Goal: Check status: Check status

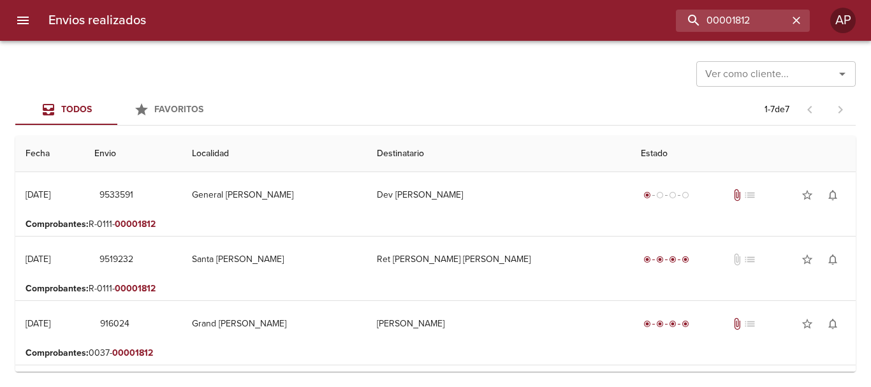
click at [608, 31] on div "00001812" at bounding box center [482, 21] width 653 height 22
type input "9497510"
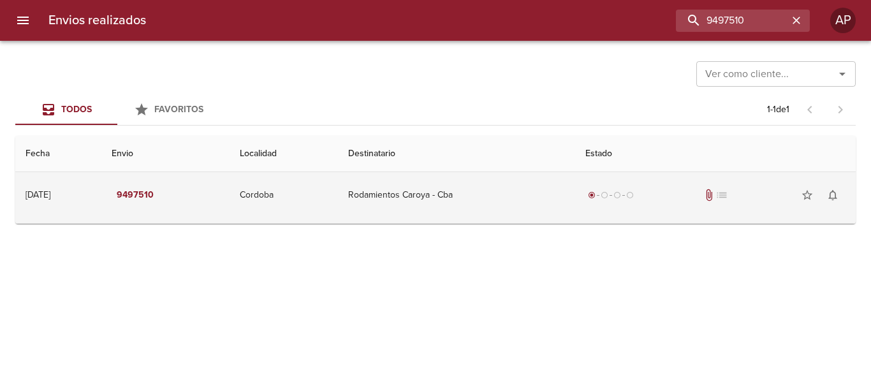
click at [697, 196] on div "radio_button_checked radio_button_unchecked radio_button_unchecked radio_button…" at bounding box center [715, 194] width 260 height 25
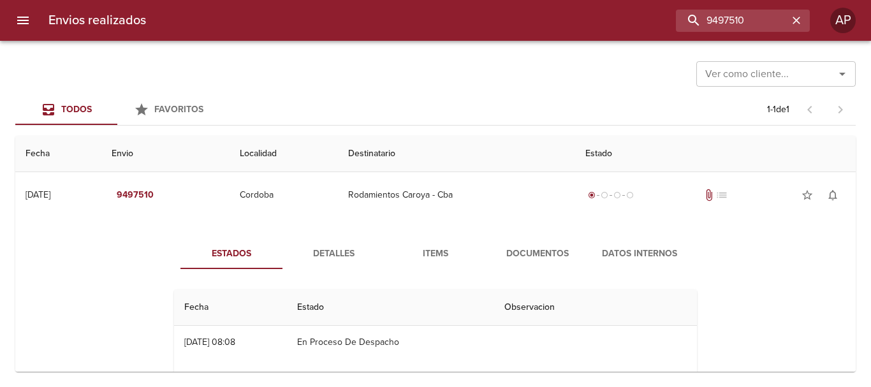
click at [531, 250] on span "Documentos" at bounding box center [537, 254] width 87 height 16
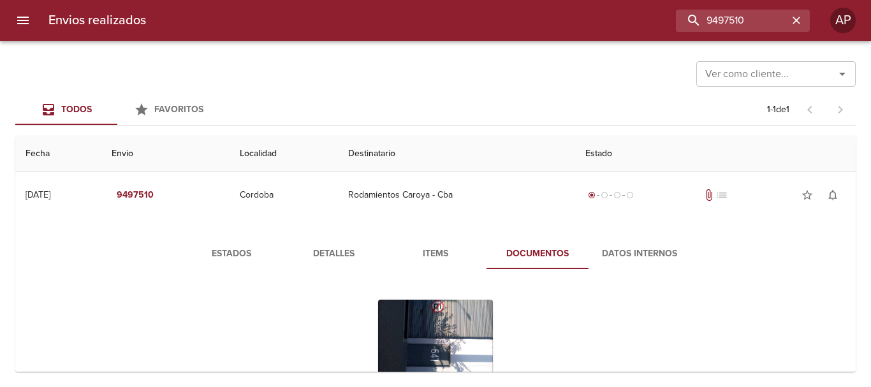
click at [256, 254] on span "Estados" at bounding box center [231, 254] width 87 height 16
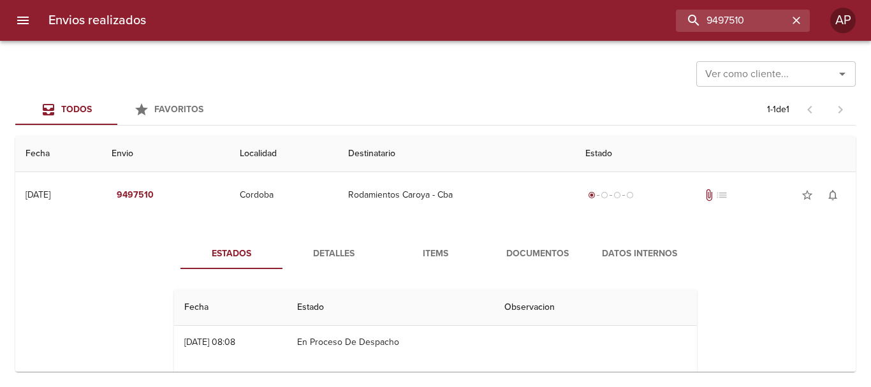
click at [13, 13] on button "menu" at bounding box center [23, 20] width 31 height 31
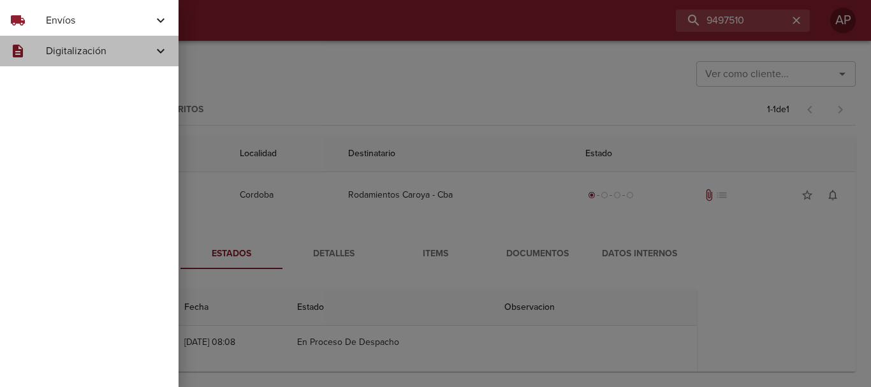
click at [99, 56] on span "Digitalización" at bounding box center [99, 50] width 107 height 15
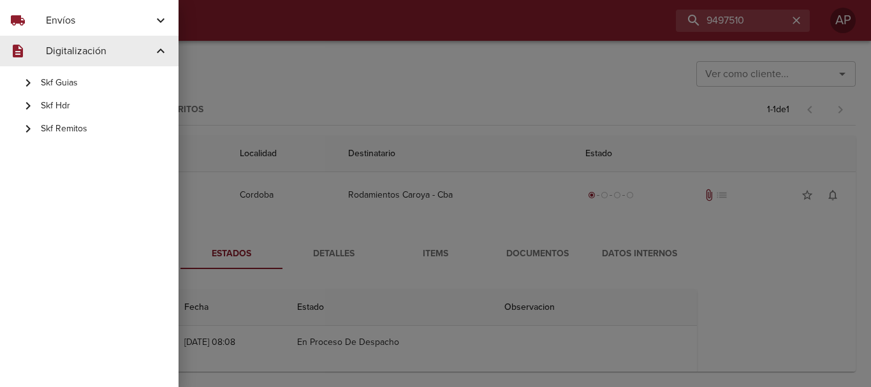
click at [77, 82] on span "Skf Guias" at bounding box center [104, 82] width 127 height 13
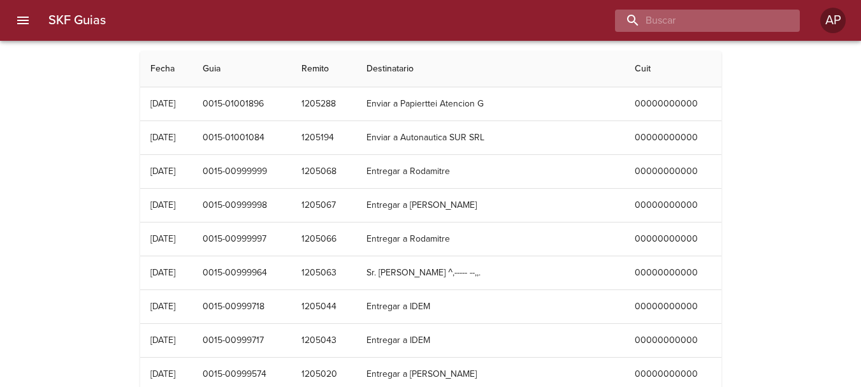
click at [721, 26] on input "buscar" at bounding box center [696, 21] width 163 height 22
paste input "9497510"
type input "9497510"
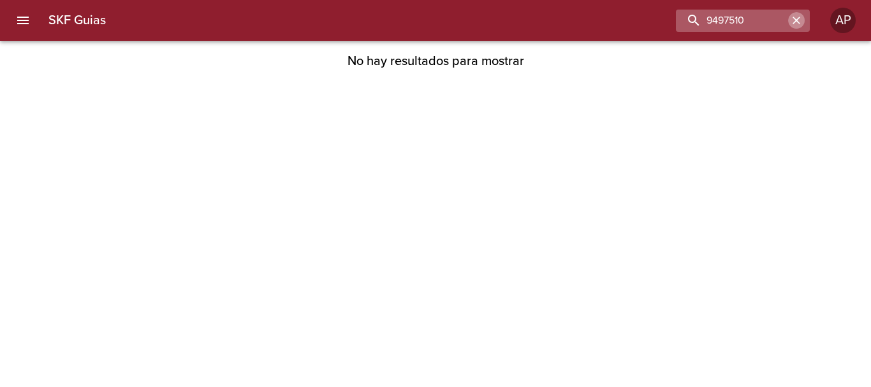
click at [796, 21] on icon "button" at bounding box center [796, 21] width 8 height 8
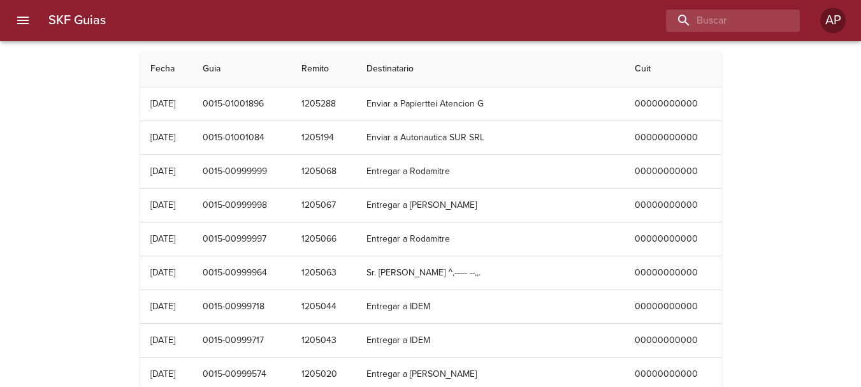
click at [20, 19] on icon "menu" at bounding box center [22, 20] width 15 height 15
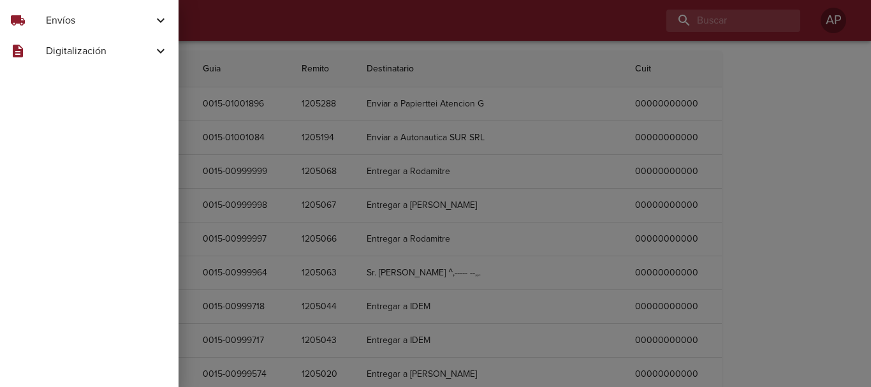
click at [50, 40] on div "description Digitalización" at bounding box center [89, 51] width 178 height 31
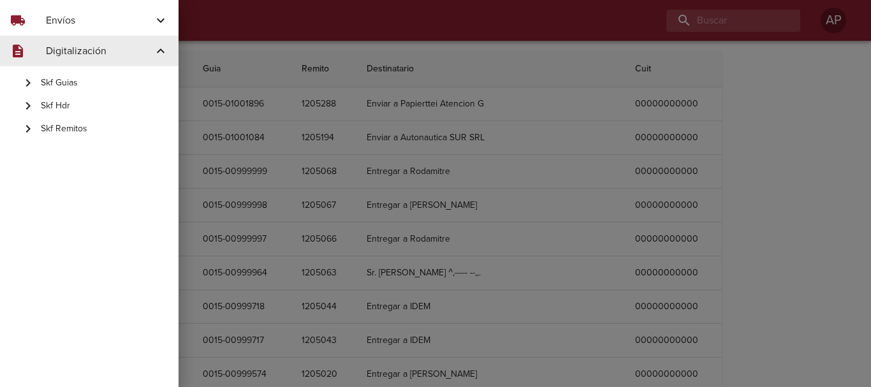
click at [84, 127] on span "Skf Remitos" at bounding box center [104, 128] width 127 height 13
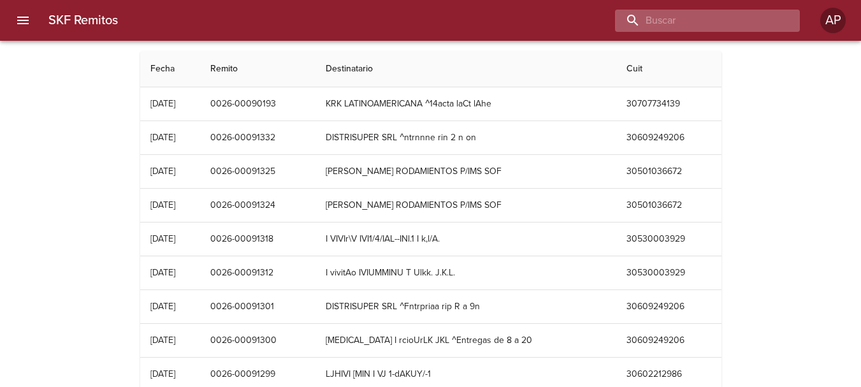
click at [720, 26] on input "buscar" at bounding box center [696, 21] width 163 height 22
paste input "9497510"
type input "9497510"
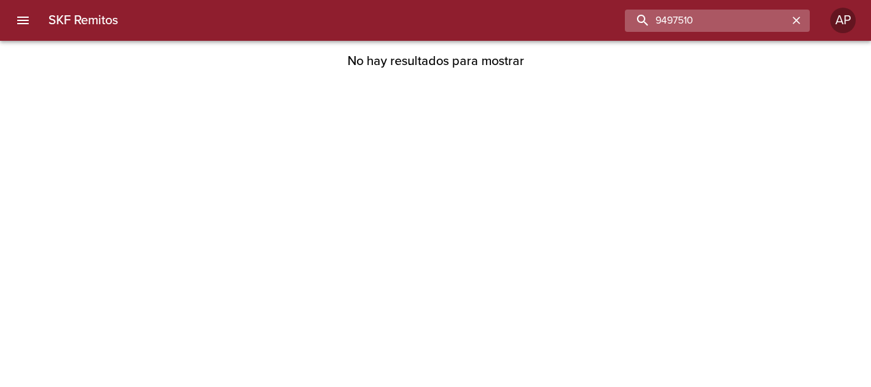
drag, startPoint x: 720, startPoint y: 26, endPoint x: 694, endPoint y: 25, distance: 26.8
click at [694, 25] on input "9497510" at bounding box center [706, 21] width 163 height 22
click at [797, 20] on icon "button" at bounding box center [796, 21] width 8 height 8
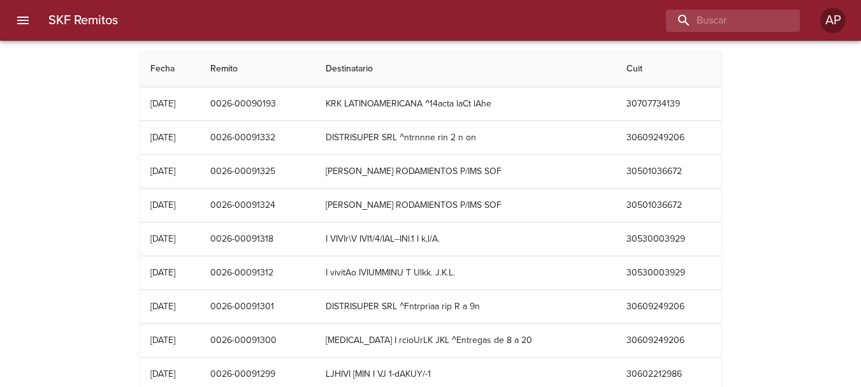
click at [4, 26] on div at bounding box center [6, 193] width 13 height 387
click at [17, 24] on icon "menu" at bounding box center [22, 20] width 15 height 15
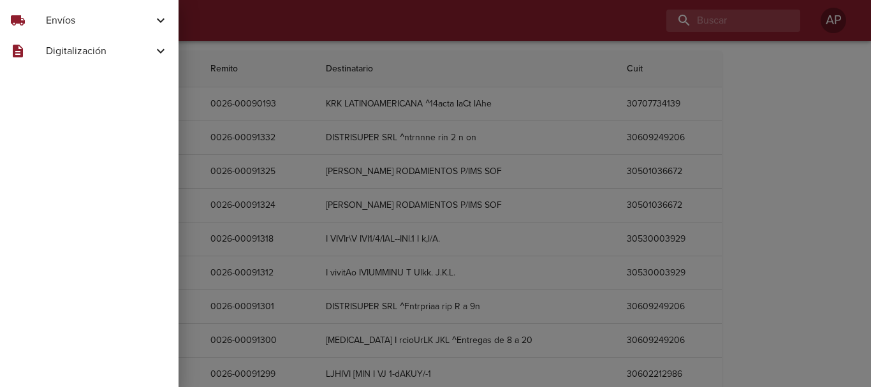
click at [73, 26] on span "Envíos" at bounding box center [99, 20] width 107 height 15
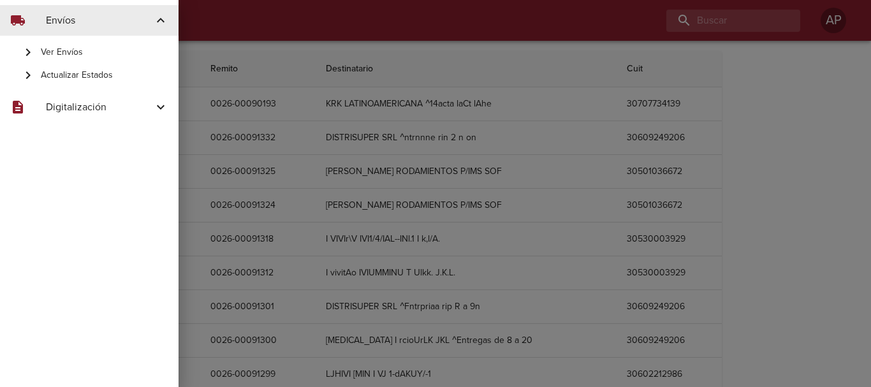
click at [85, 55] on span "Ver Envíos" at bounding box center [104, 52] width 127 height 13
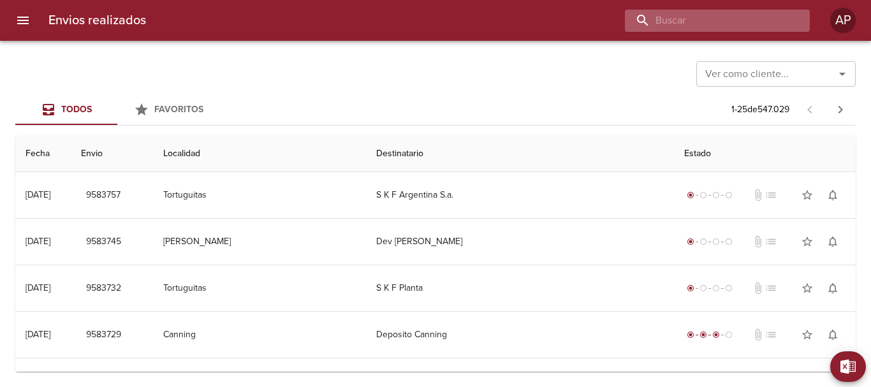
click at [759, 23] on input "buscar" at bounding box center [706, 21] width 163 height 22
paste input "9497510"
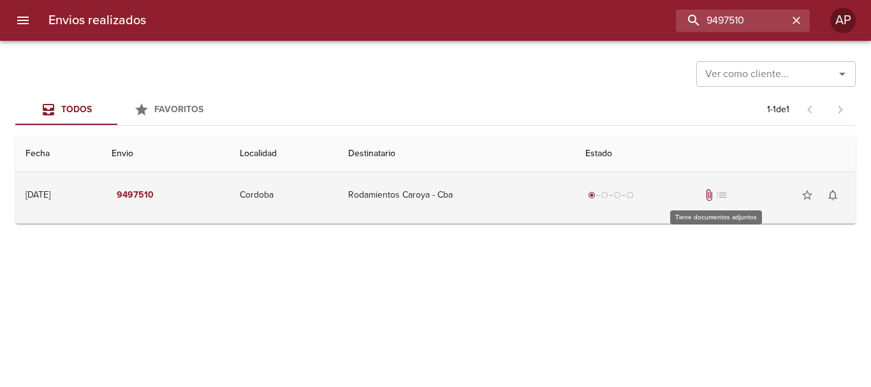
drag, startPoint x: 718, startPoint y: 196, endPoint x: 702, endPoint y: 202, distance: 17.5
click at [715, 196] on span "attach_file" at bounding box center [708, 195] width 13 height 13
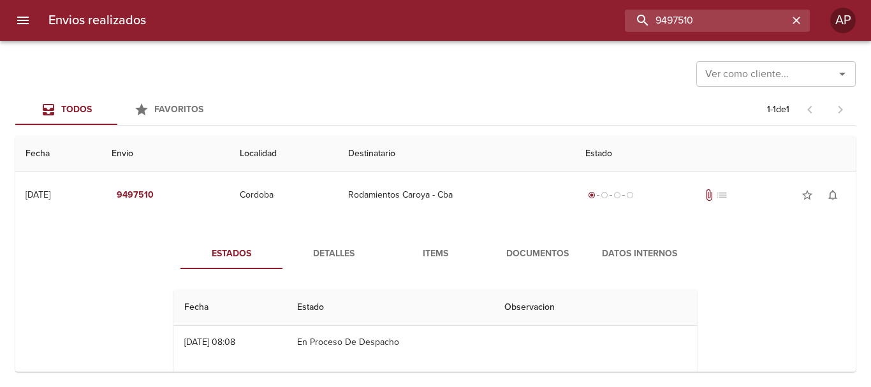
drag, startPoint x: 760, startPoint y: 29, endPoint x: 623, endPoint y: 43, distance: 137.1
click at [623, 0] on div "Envios realizados 9497510 AP Ver como cliente... Ver como cliente... Todos Favo…" at bounding box center [435, 0] width 871 height 0
paste input "3"
type input "9497530"
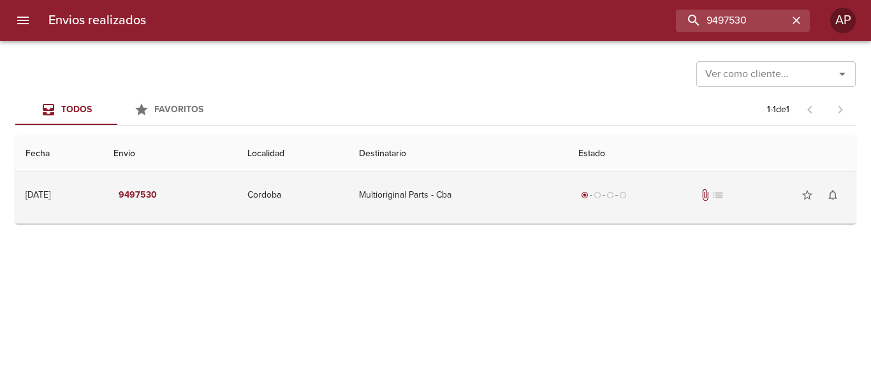
click at [556, 201] on td "Multioriginal Parts - Cba" at bounding box center [458, 195] width 219 height 46
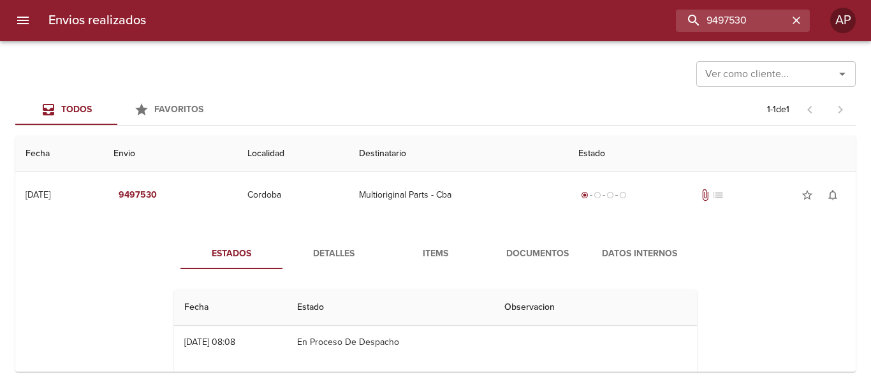
click at [513, 256] on span "Documentos" at bounding box center [537, 254] width 87 height 16
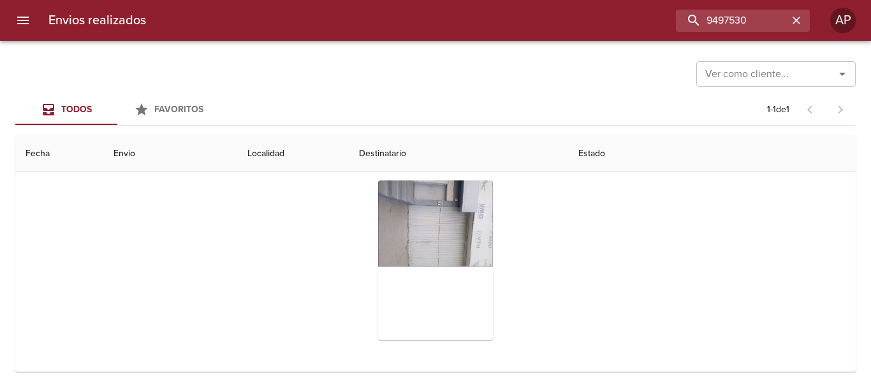
scroll to position [124, 0]
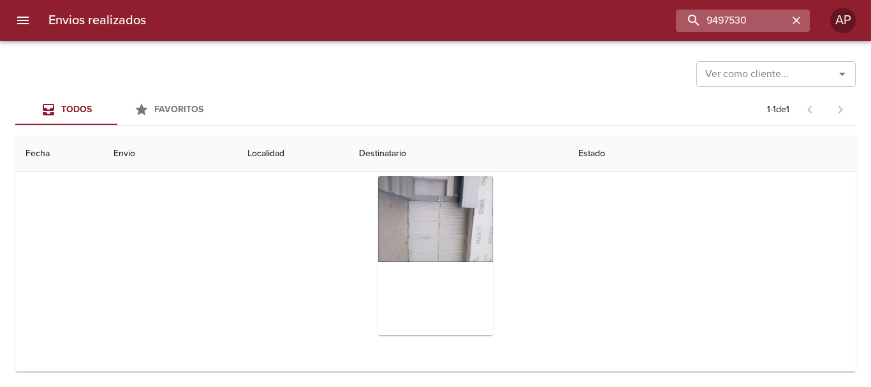
click at [799, 19] on icon "button" at bounding box center [796, 20] width 13 height 13
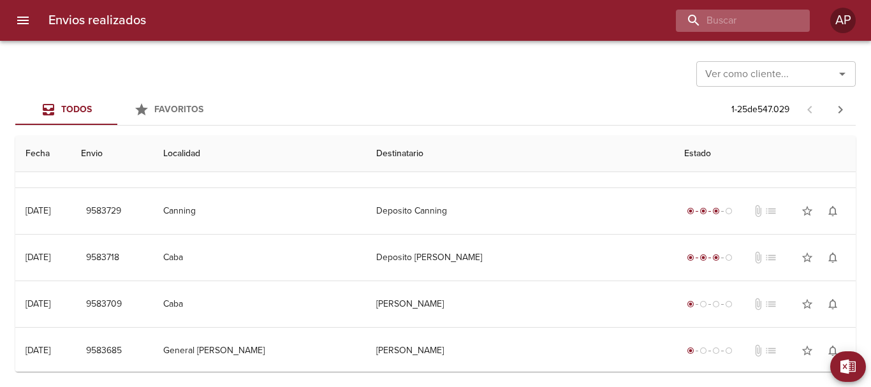
scroll to position [0, 0]
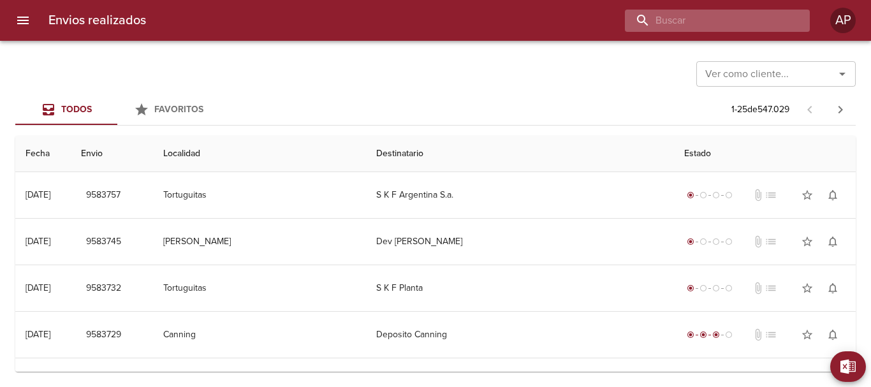
click at [731, 24] on input "buscar" at bounding box center [706, 21] width 163 height 22
paste input "9497510"
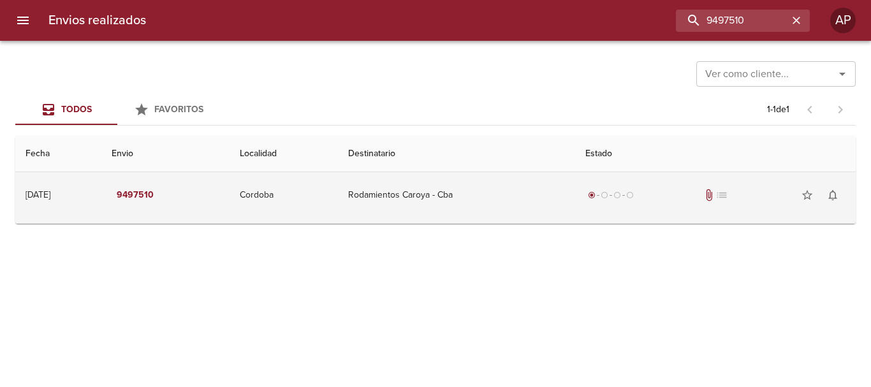
click at [449, 191] on td "Rodamientos Caroya - Cba" at bounding box center [456, 195] width 237 height 46
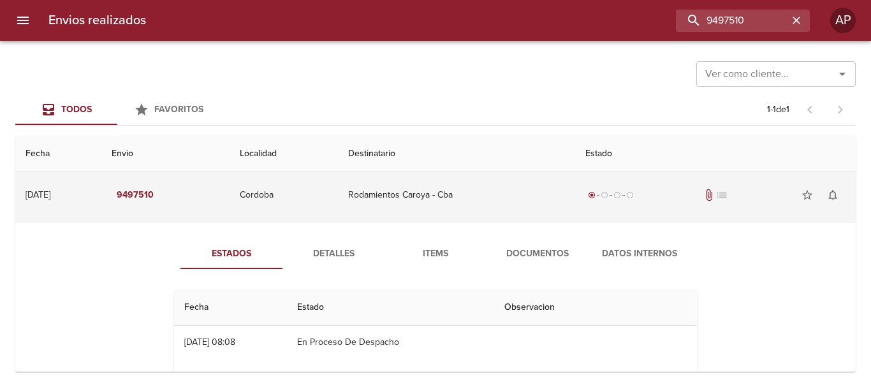
click at [704, 200] on span "attach_file" at bounding box center [708, 195] width 13 height 13
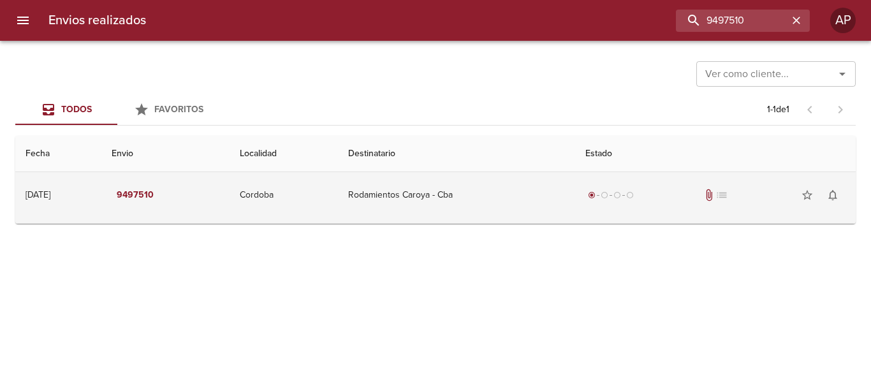
click at [608, 192] on span "radio_button_unchecked" at bounding box center [604, 195] width 8 height 8
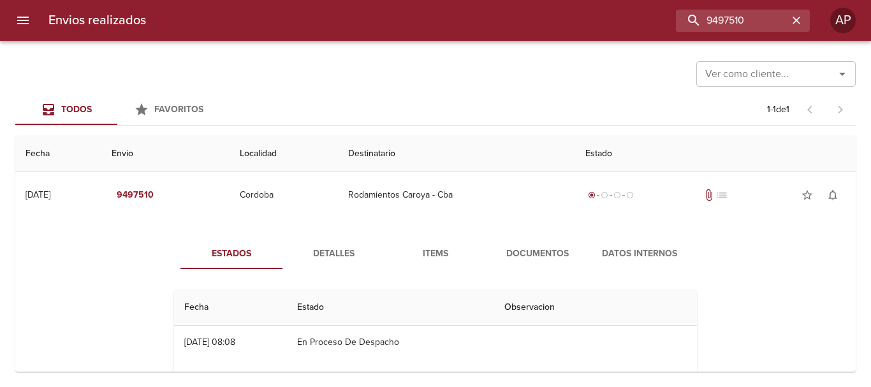
click at [541, 258] on span "Documentos" at bounding box center [537, 254] width 87 height 16
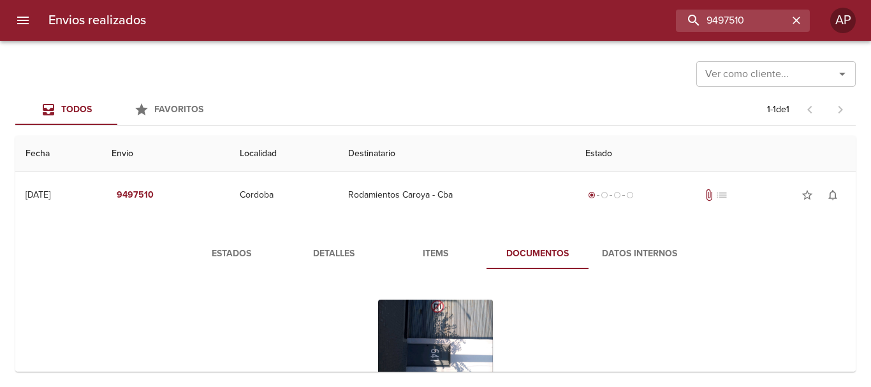
scroll to position [124, 0]
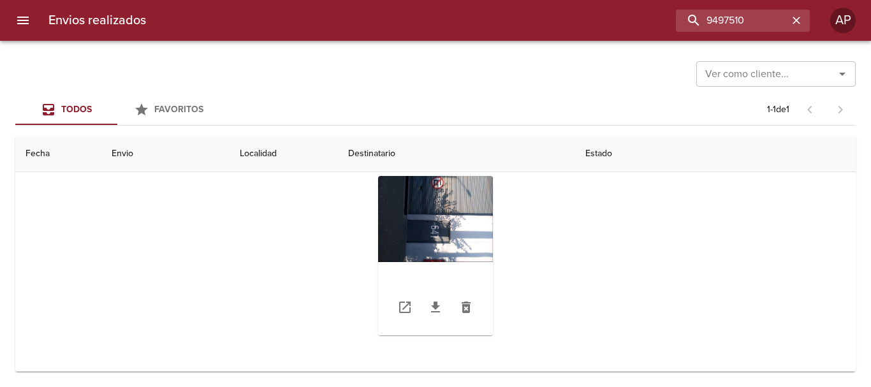
click at [439, 226] on div "Tabla de envíos del cliente" at bounding box center [435, 255] width 115 height 159
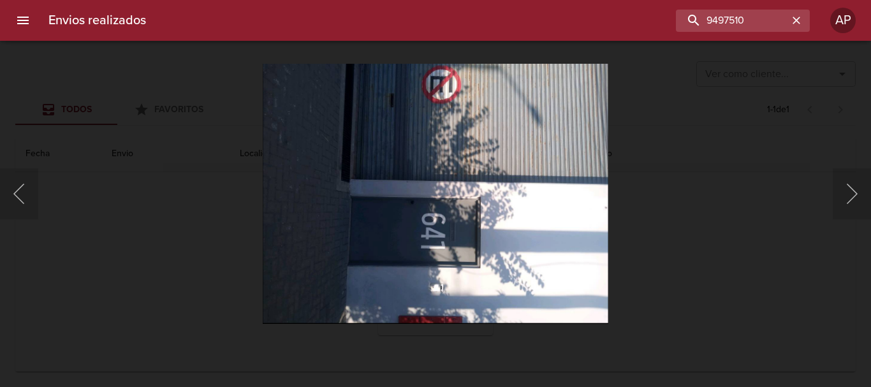
click at [762, 242] on div "Lightbox" at bounding box center [435, 193] width 871 height 387
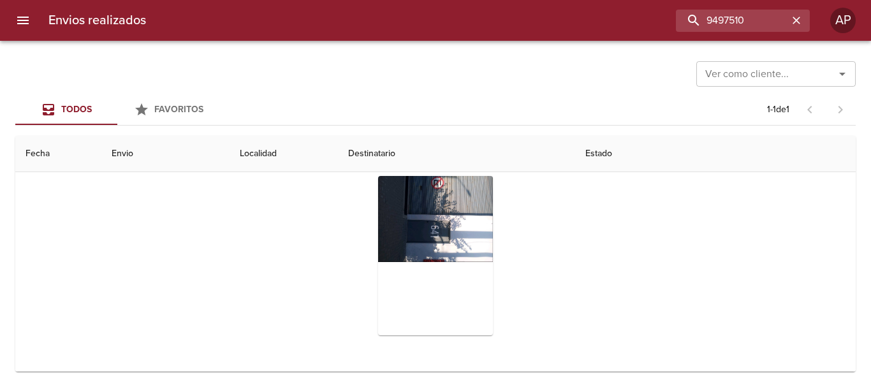
scroll to position [0, 0]
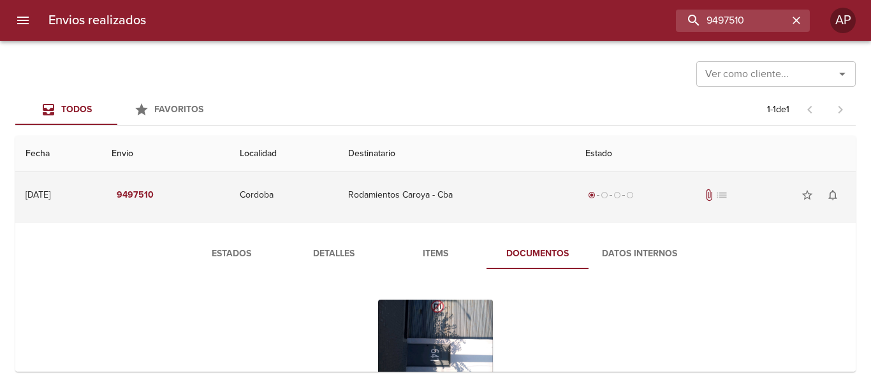
click at [618, 205] on div "radio_button_checked radio_button_unchecked radio_button_unchecked radio_button…" at bounding box center [715, 194] width 260 height 25
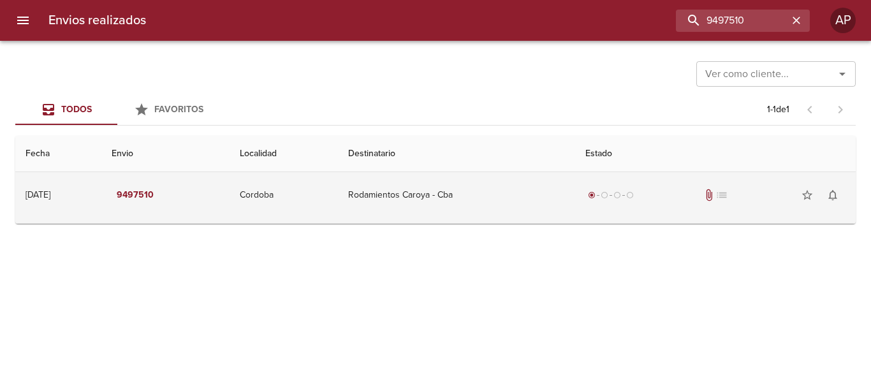
click at [708, 205] on div "radio_button_checked radio_button_unchecked radio_button_unchecked radio_button…" at bounding box center [715, 194] width 260 height 25
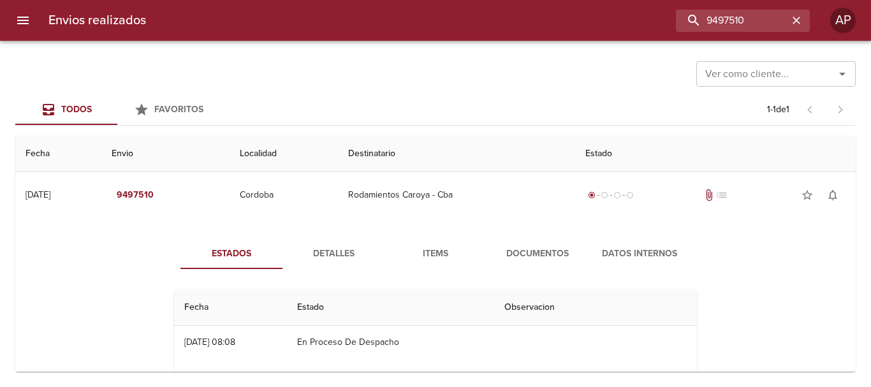
click at [542, 246] on span "Documentos" at bounding box center [537, 254] width 87 height 16
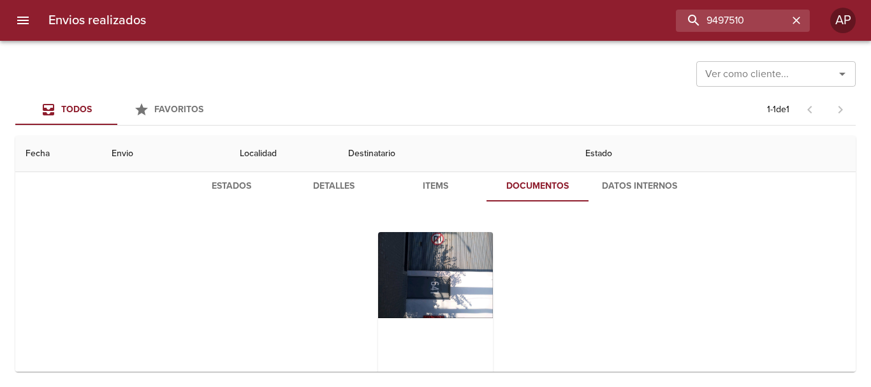
scroll to position [124, 0]
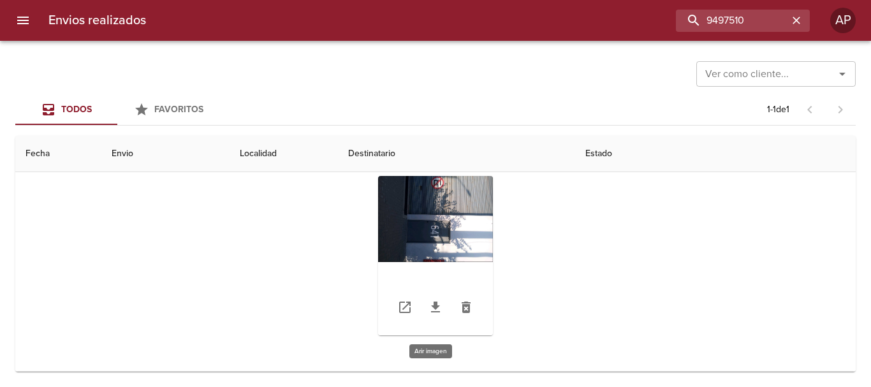
click at [419, 236] on div "Tabla de envíos del cliente" at bounding box center [435, 255] width 115 height 159
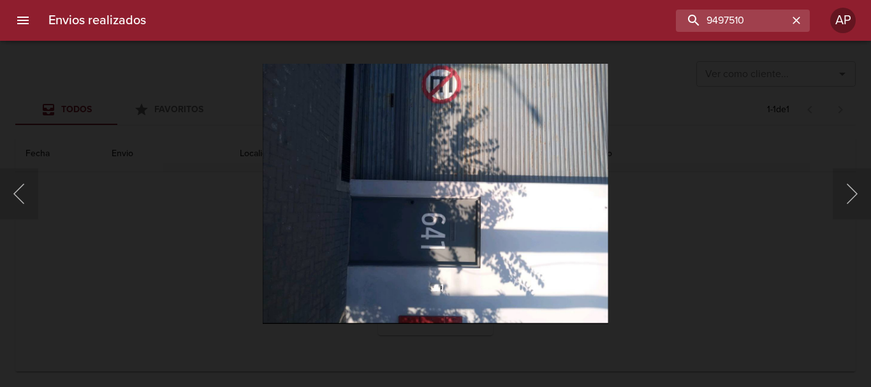
click at [716, 238] on div "Lightbox" at bounding box center [435, 193] width 871 height 387
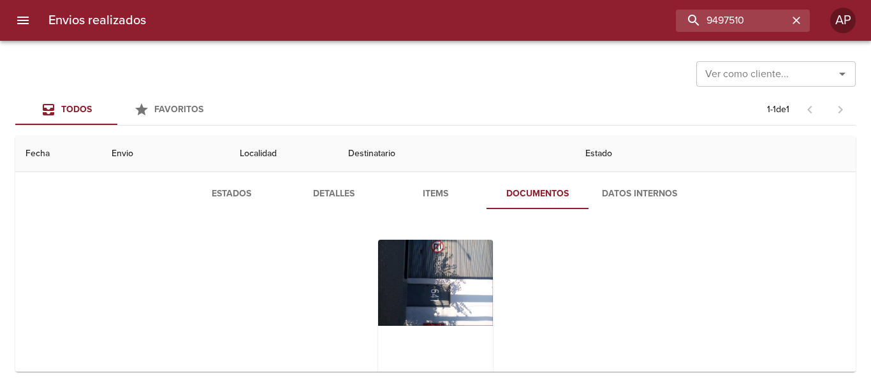
scroll to position [0, 0]
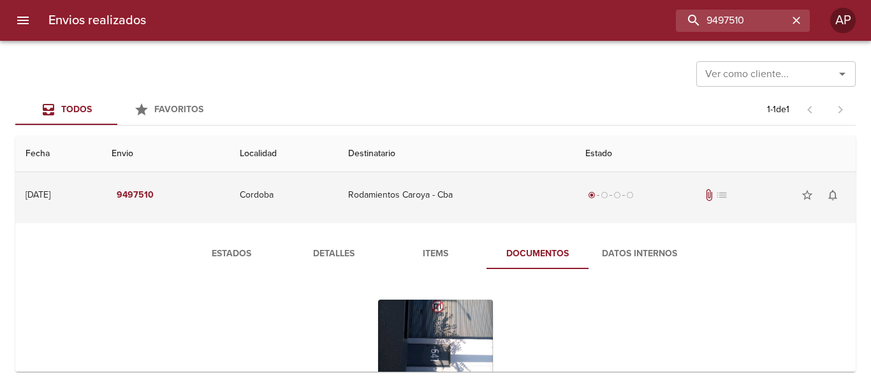
click at [506, 198] on td "Rodamientos Caroya - Cba" at bounding box center [456, 195] width 237 height 46
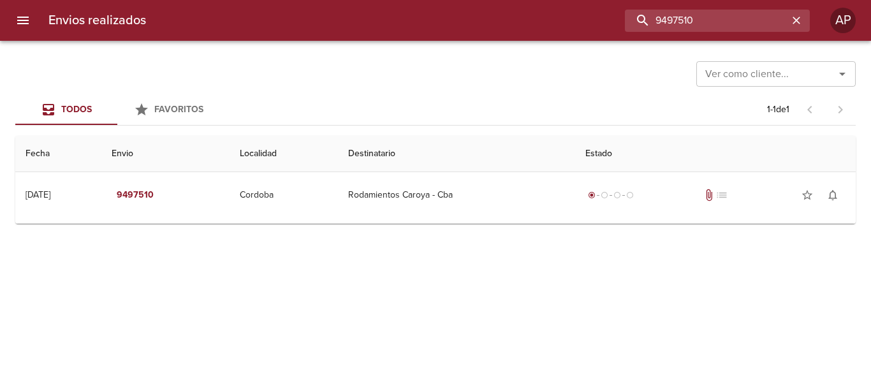
drag, startPoint x: 764, startPoint y: 15, endPoint x: 618, endPoint y: 28, distance: 146.0
click at [618, 28] on div "9497510" at bounding box center [482, 21] width 653 height 22
paste input "3"
type input "9497530"
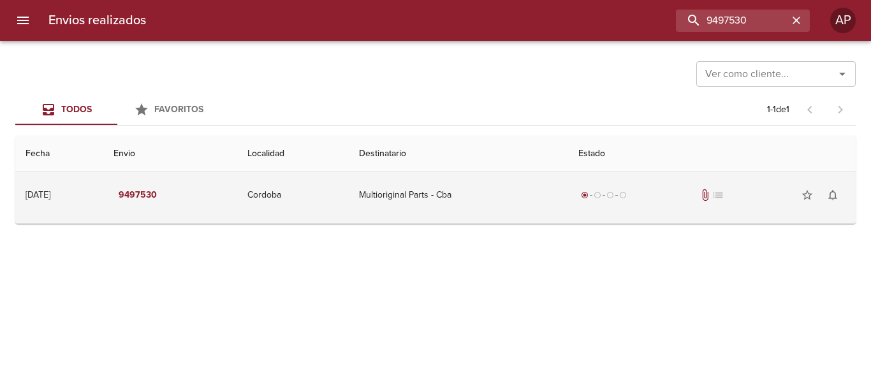
click at [704, 196] on div "radio_button_checked radio_button_unchecked radio_button_unchecked radio_button…" at bounding box center [711, 194] width 267 height 25
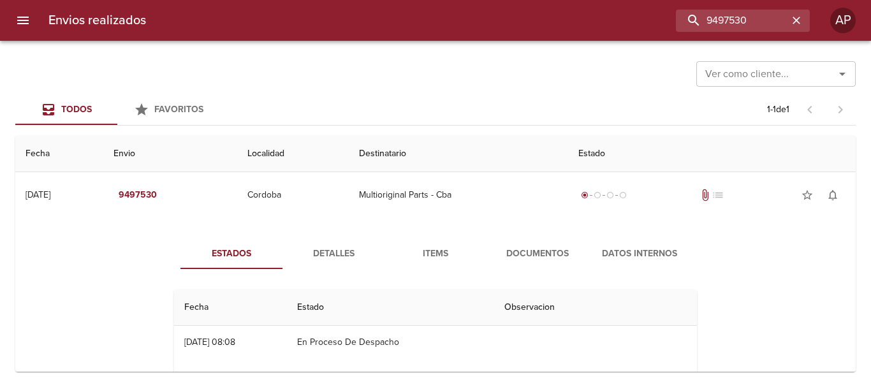
click at [545, 244] on button "Documentos" at bounding box center [537, 253] width 102 height 31
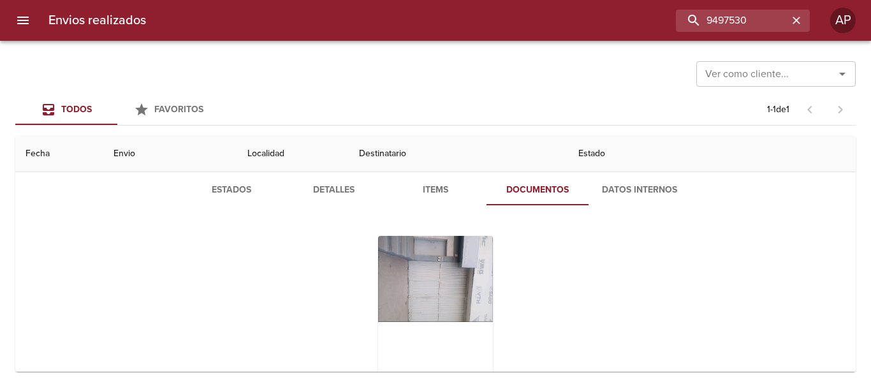
scroll to position [124, 0]
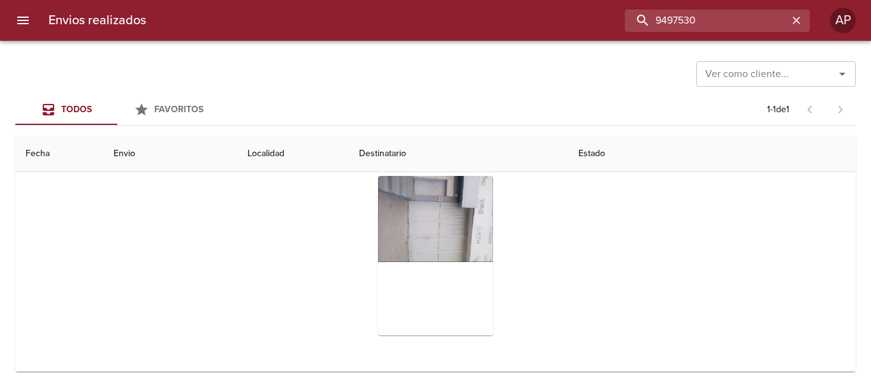
drag, startPoint x: 770, startPoint y: 27, endPoint x: 599, endPoint y: 59, distance: 174.5
click at [599, 0] on div "Envios realizados 9497530 AP Ver como cliente... Ver como cliente... Todos Favo…" at bounding box center [435, 0] width 871 height 0
paste input "04"
type input "9497504"
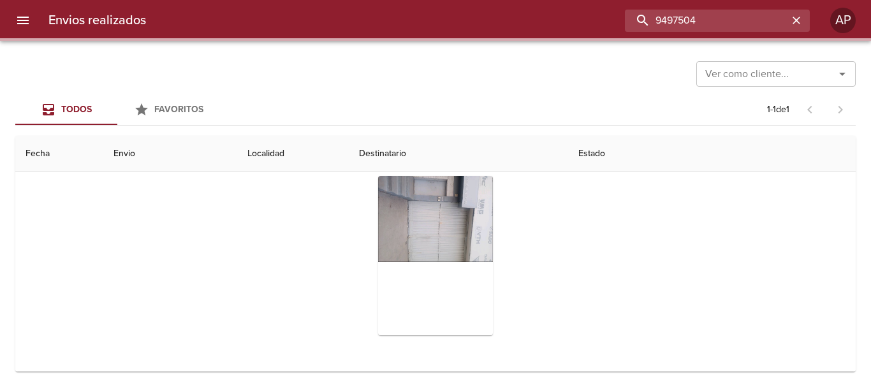
scroll to position [0, 0]
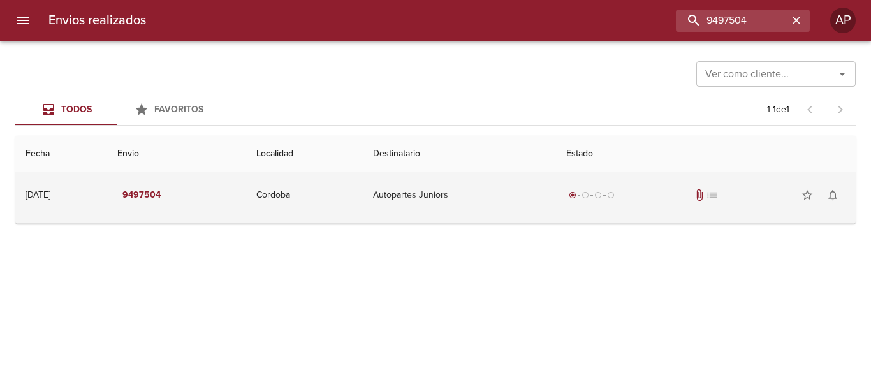
click at [665, 187] on div "radio_button_checked radio_button_unchecked radio_button_unchecked radio_button…" at bounding box center [705, 194] width 279 height 25
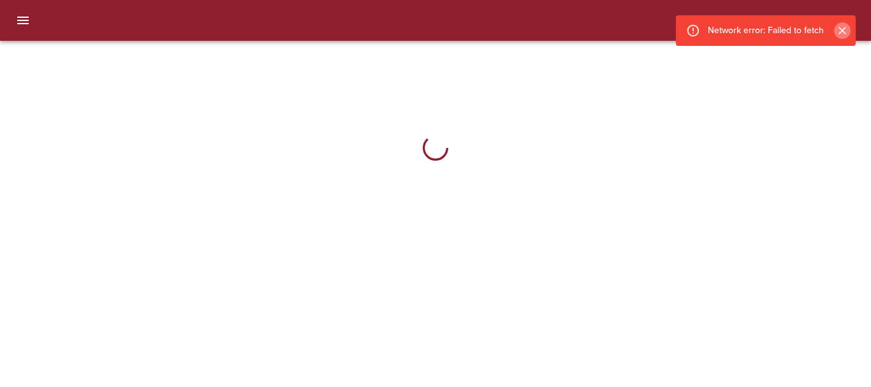
click at [843, 29] on icon "Cerrar" at bounding box center [842, 31] width 8 height 8
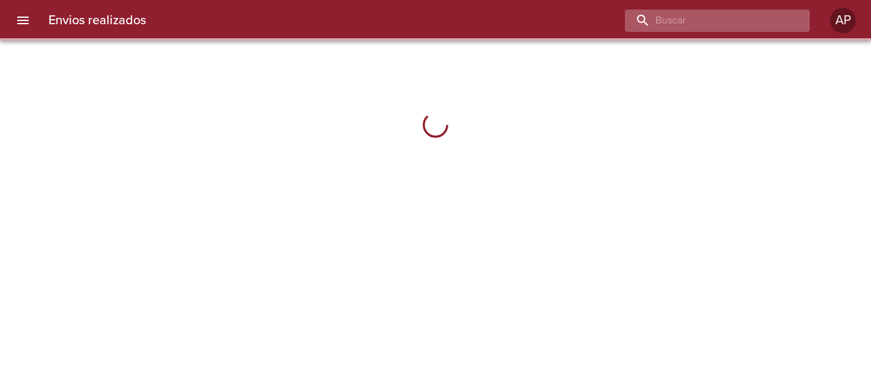
click at [780, 20] on input "buscar" at bounding box center [706, 21] width 163 height 22
paste input "9497504"
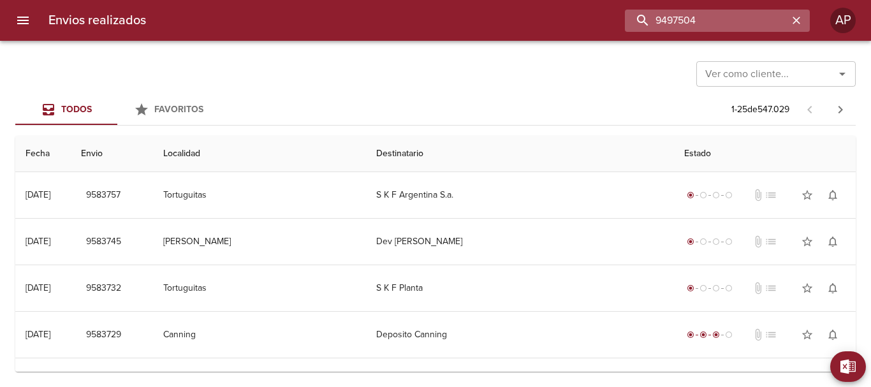
type input "9497504"
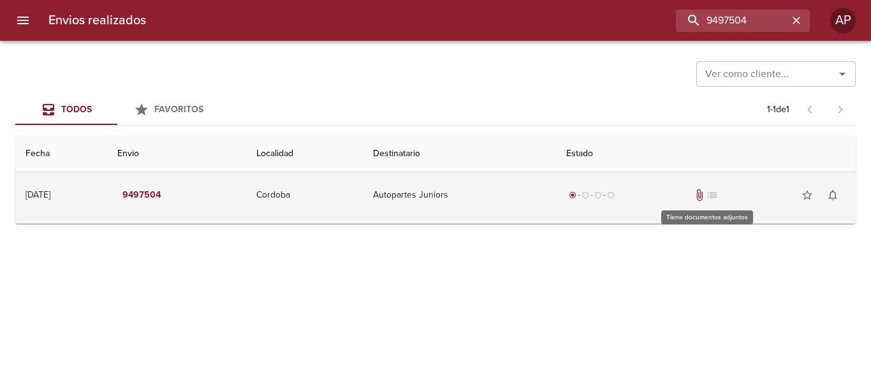
click at [706, 196] on span "attach_file" at bounding box center [699, 195] width 13 height 13
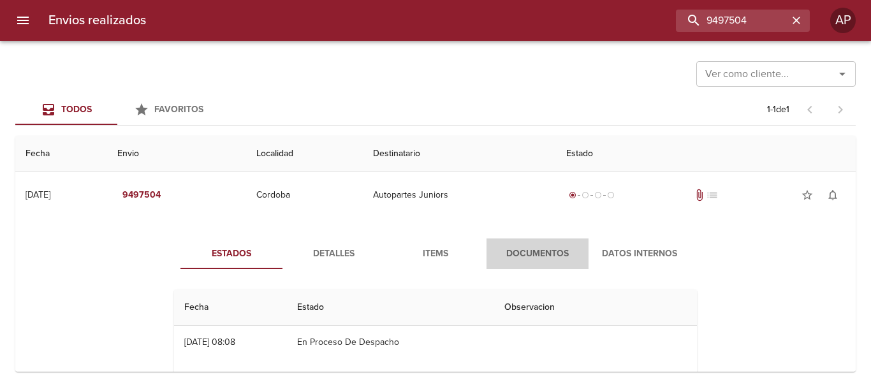
click at [559, 255] on span "Documentos" at bounding box center [537, 254] width 87 height 16
